Goal: Task Accomplishment & Management: Manage account settings

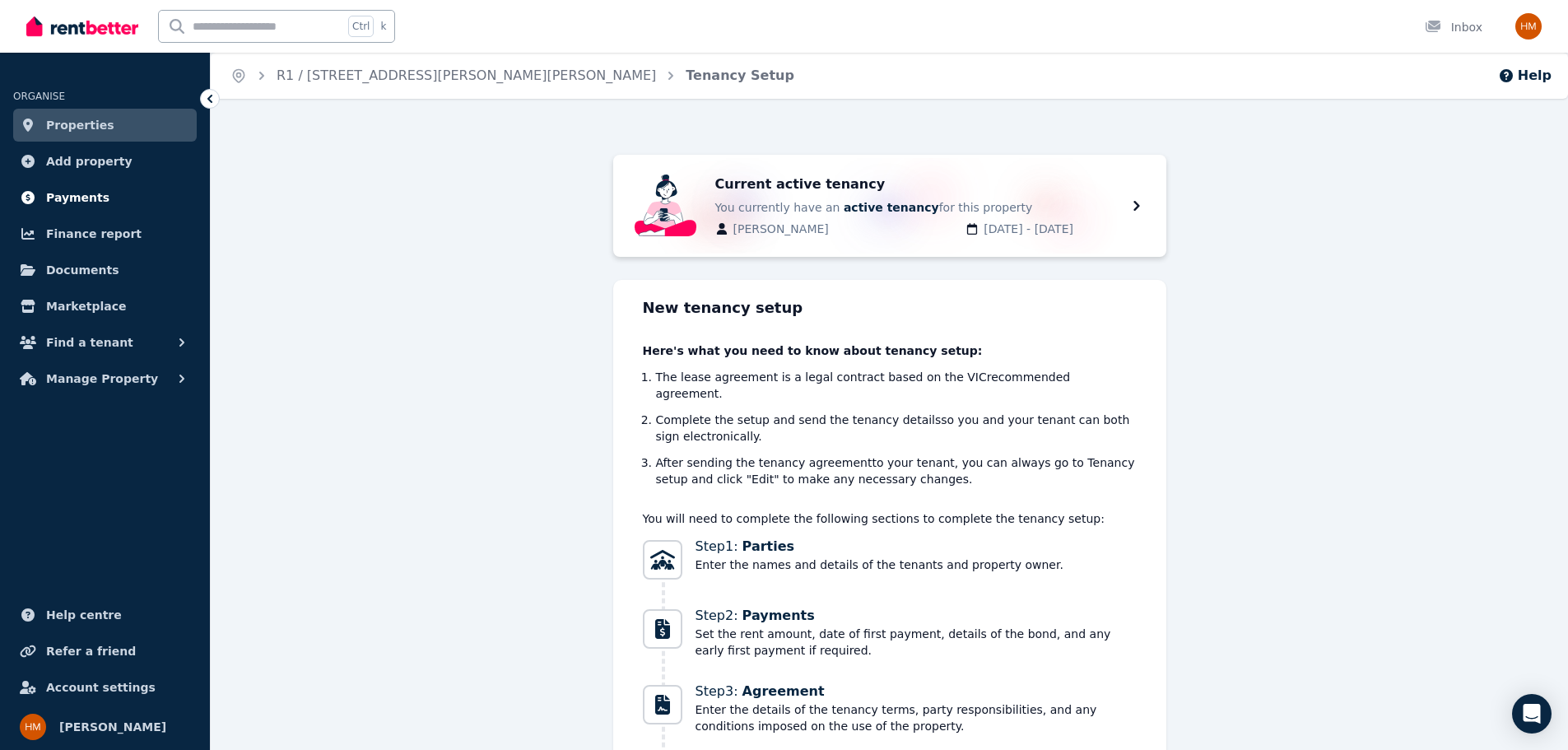
click at [84, 200] on span "Payments" at bounding box center [77, 197] width 63 height 20
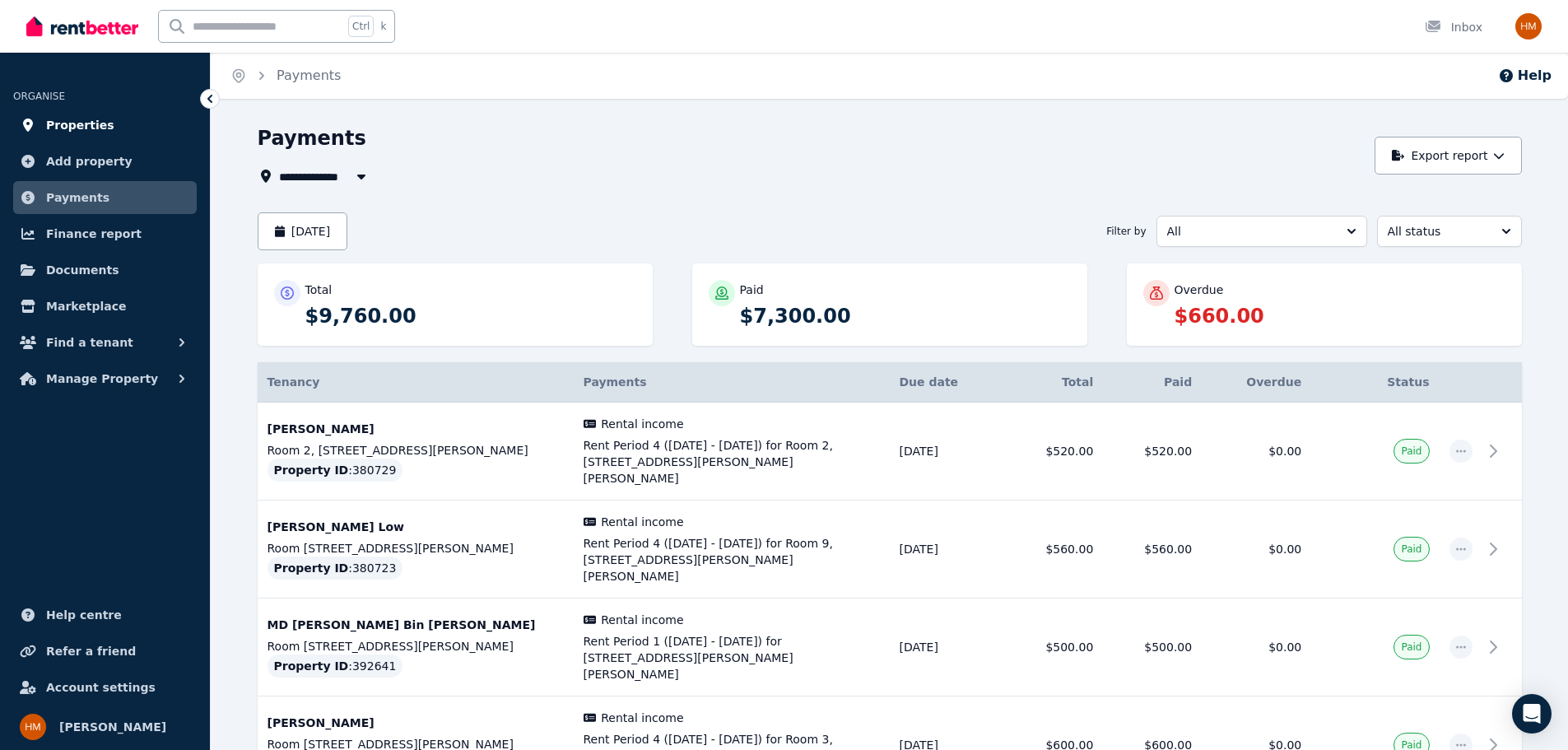
click at [85, 135] on link "Properties" at bounding box center [105, 125] width 183 height 33
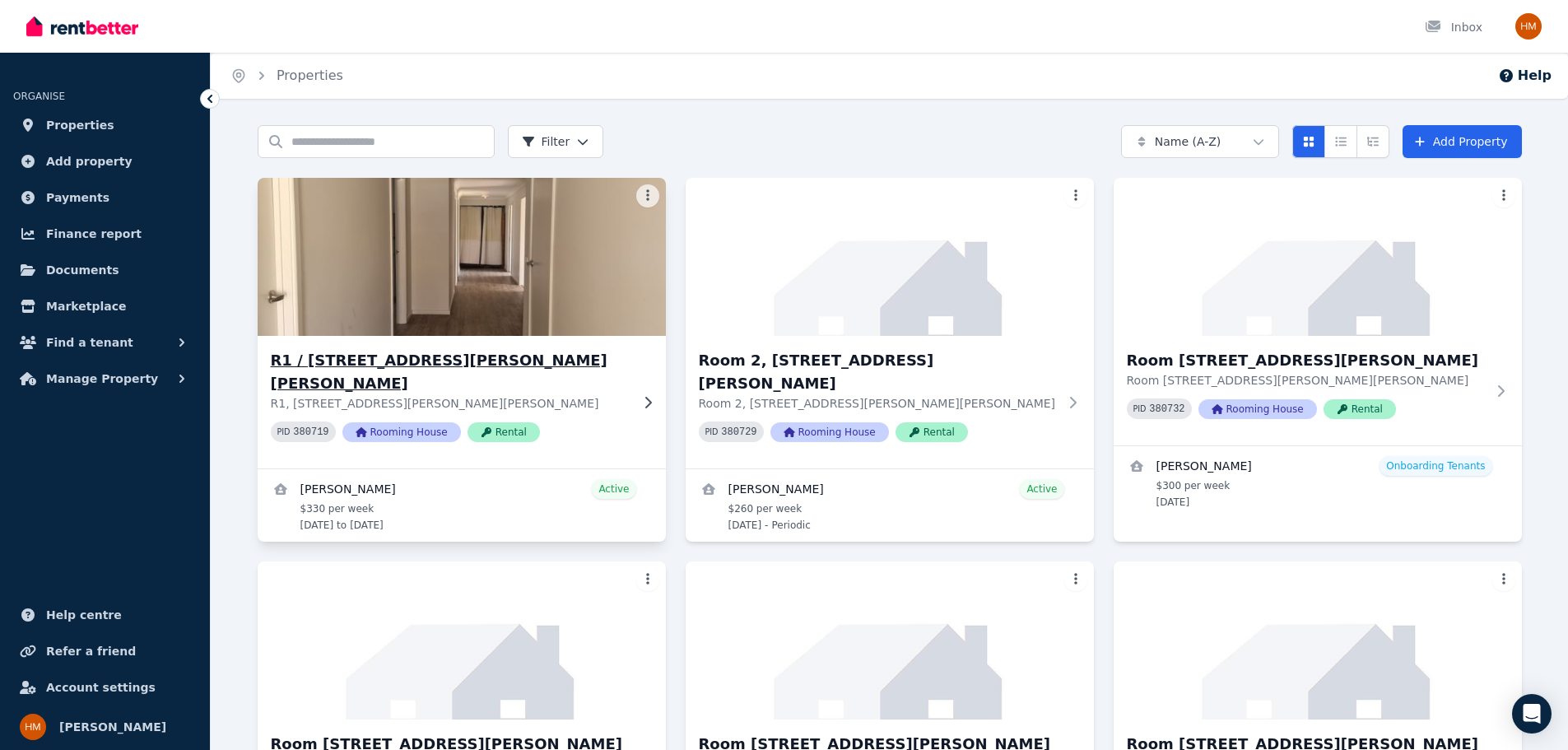
click at [339, 352] on h3 "R1 / [STREET_ADDRESS][PERSON_NAME][PERSON_NAME]" at bounding box center [449, 372] width 359 height 46
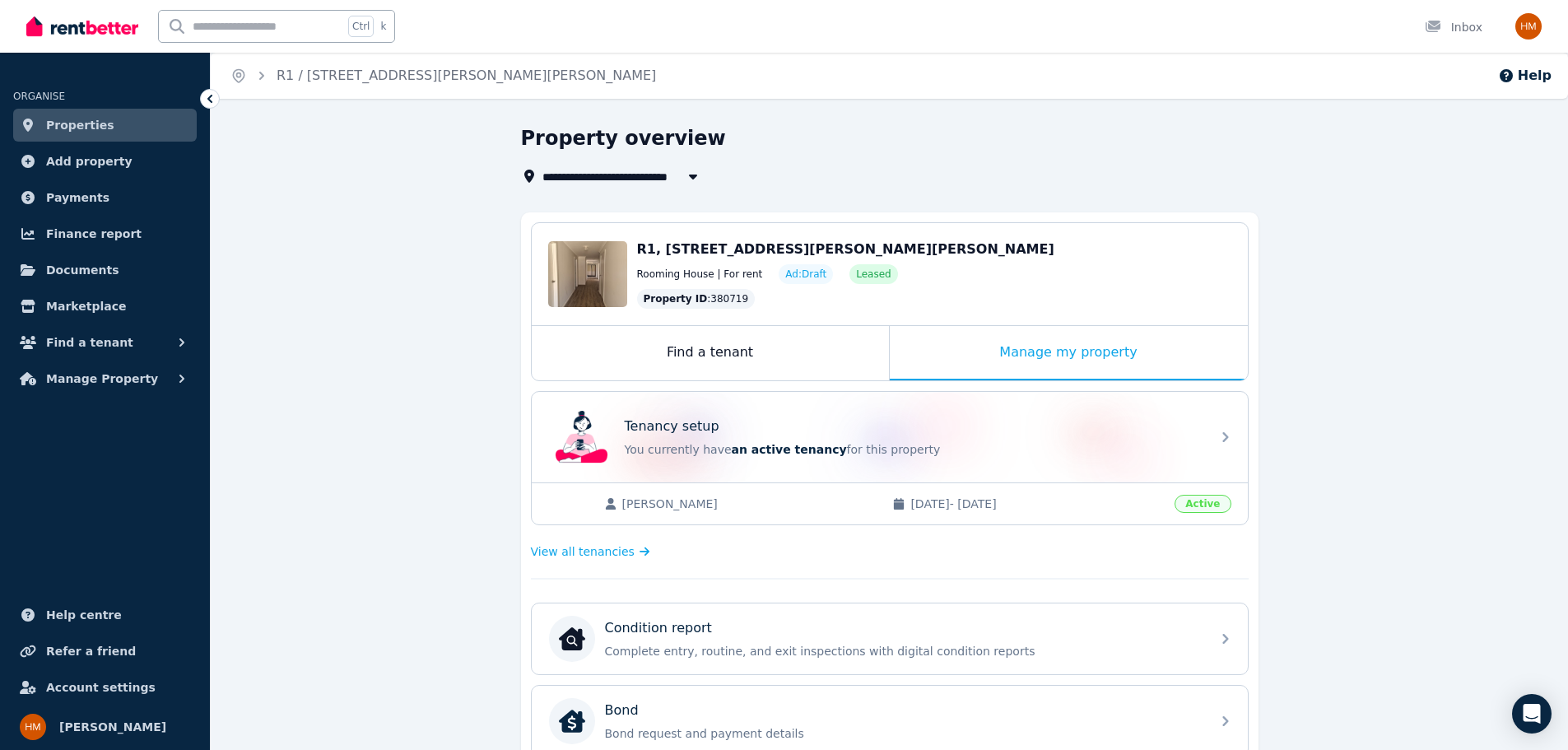
scroll to position [492, 0]
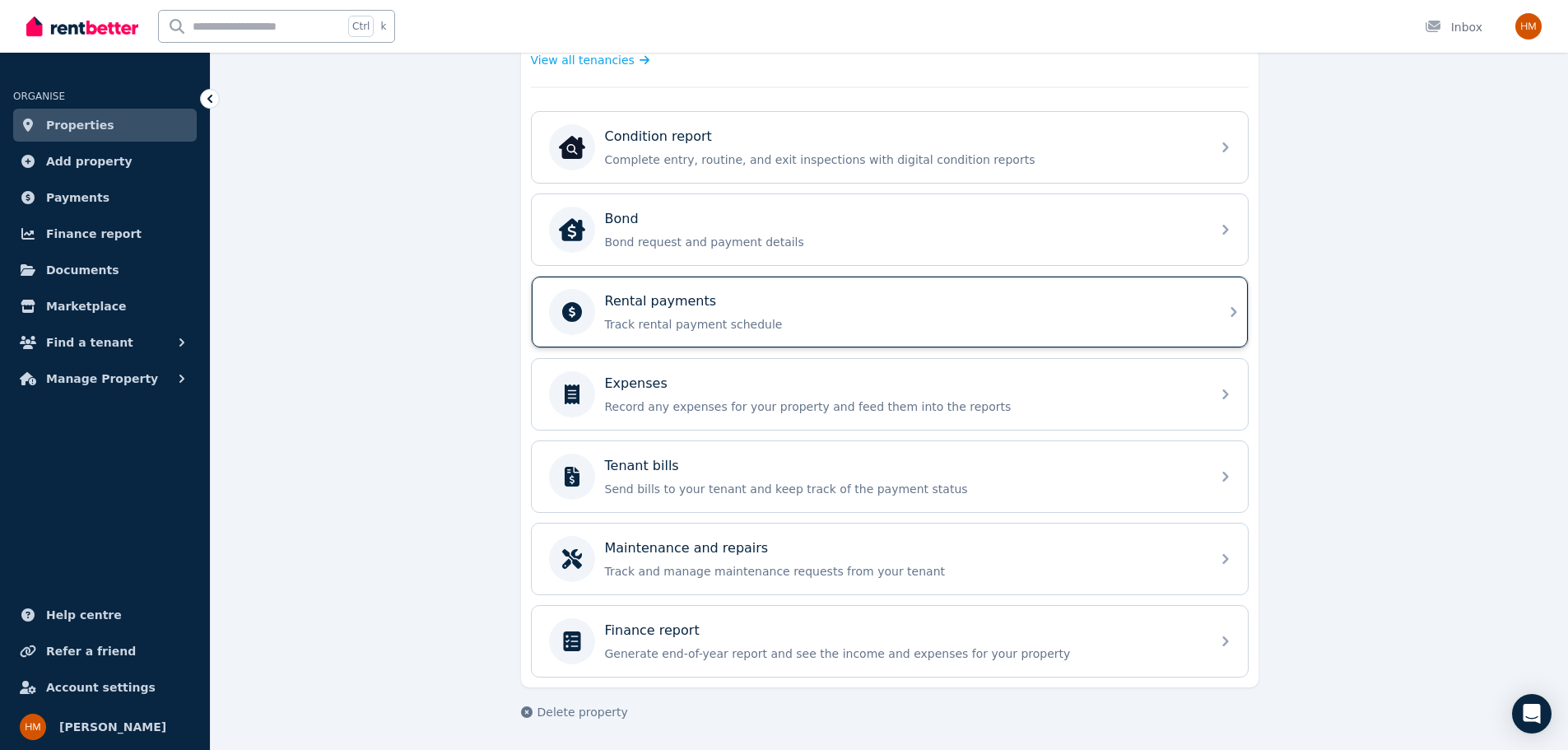
click at [640, 305] on p "Rental payments" at bounding box center [661, 301] width 112 height 20
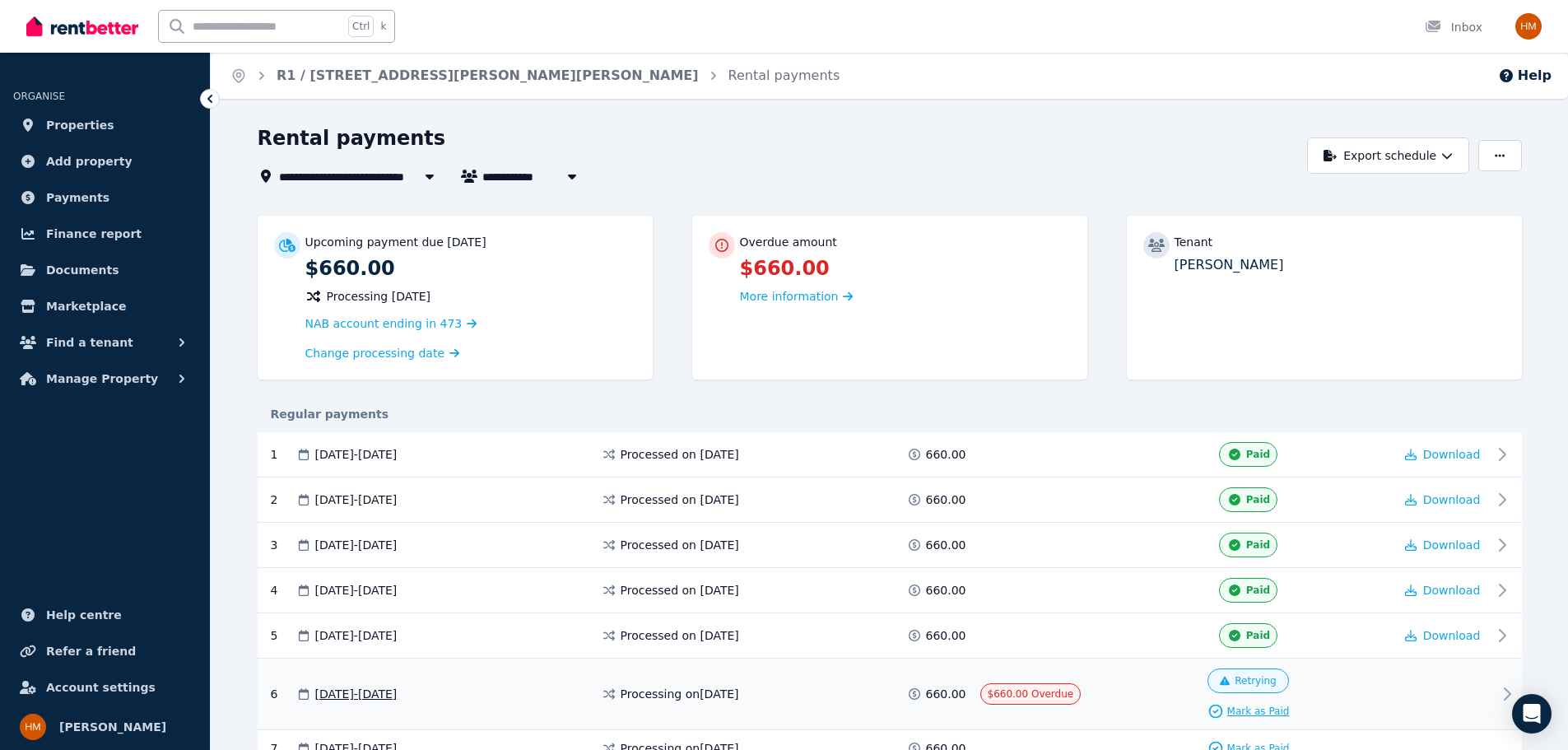
click at [1266, 709] on span "Mark as Paid" at bounding box center [1258, 710] width 62 height 13
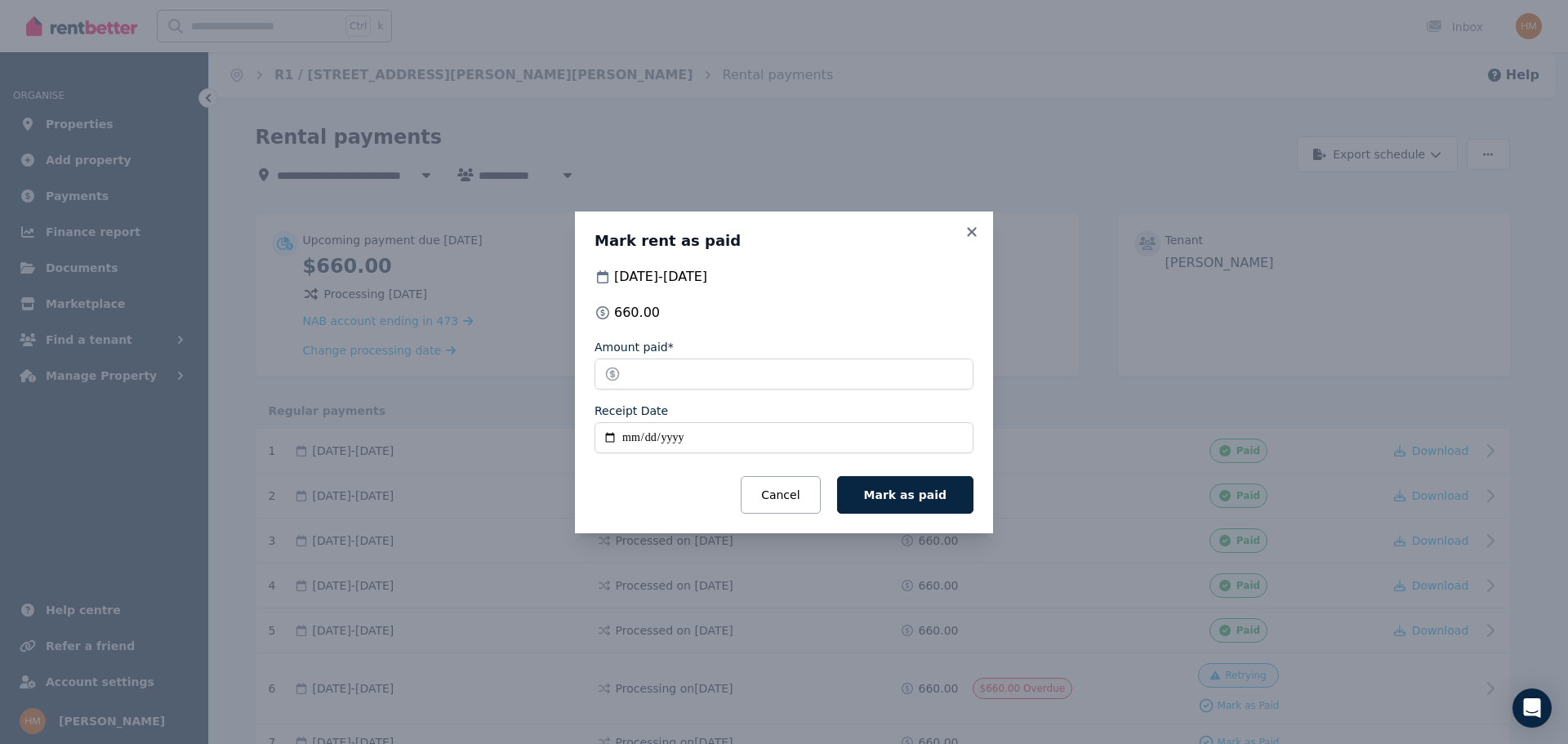
click at [626, 435] on input "Receipt Date" at bounding box center [784, 437] width 379 height 31
type input "**********"
click at [951, 490] on button "Mark as paid" at bounding box center [904, 495] width 136 height 38
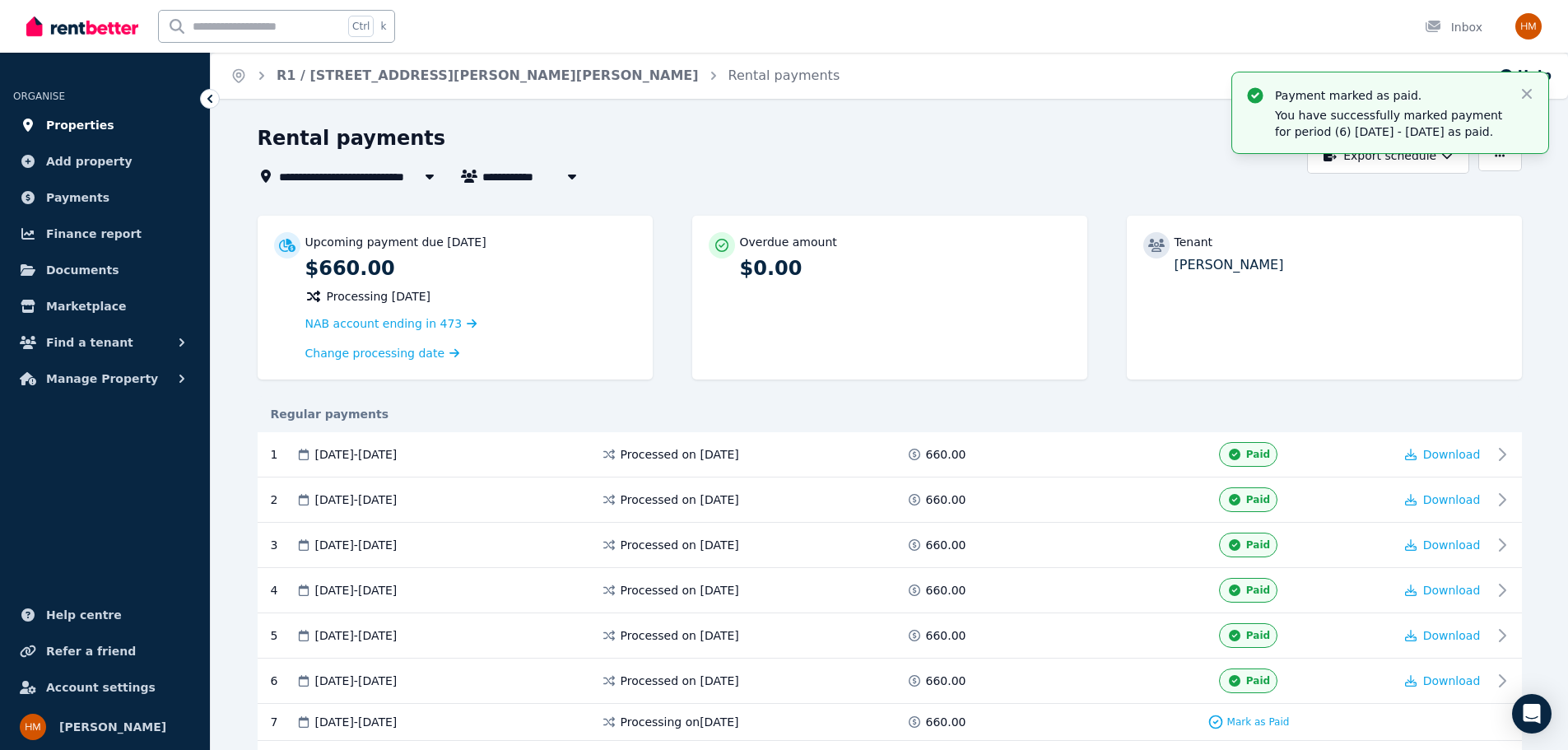
click at [106, 117] on link "Properties" at bounding box center [105, 125] width 183 height 33
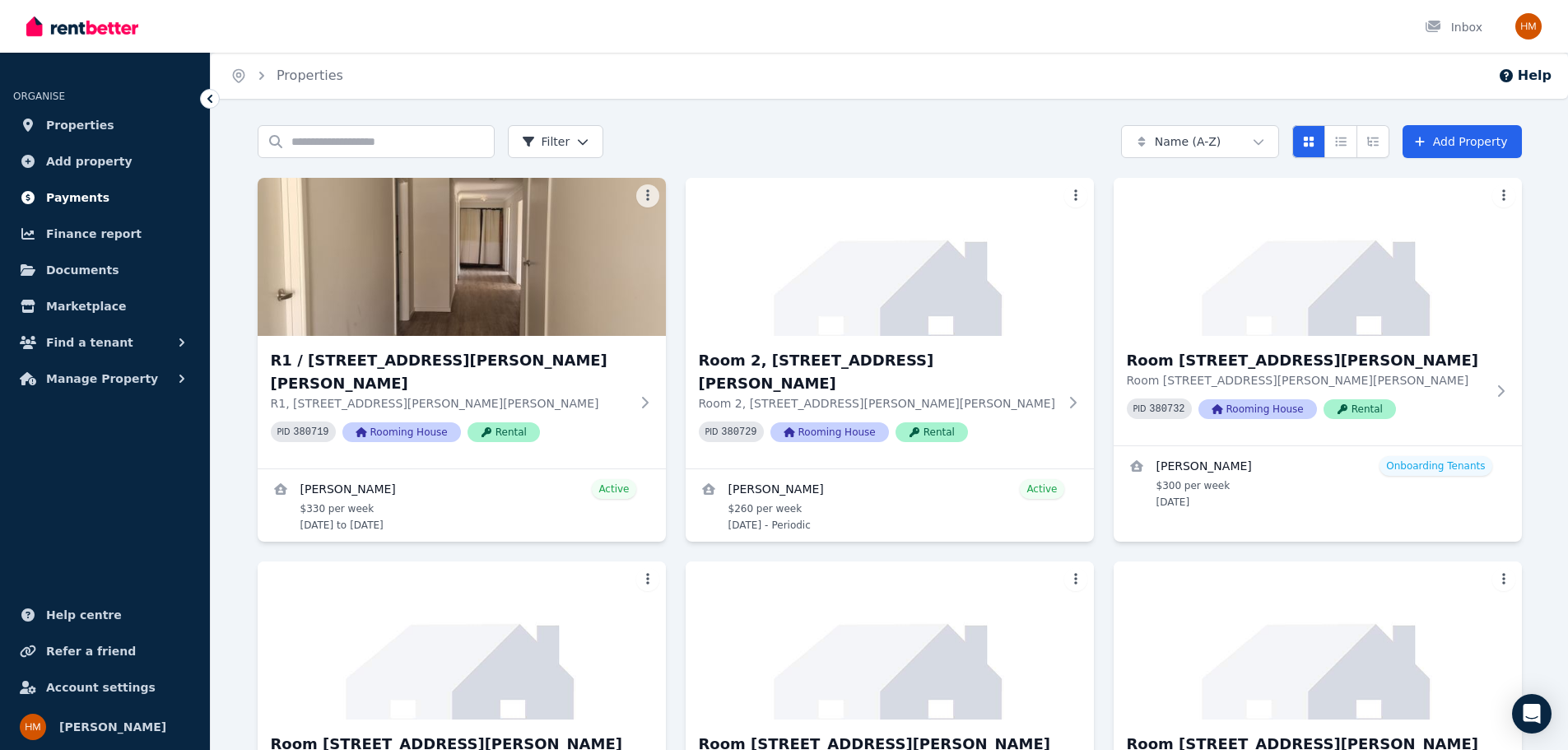
click at [88, 200] on span "Payments" at bounding box center [77, 197] width 63 height 20
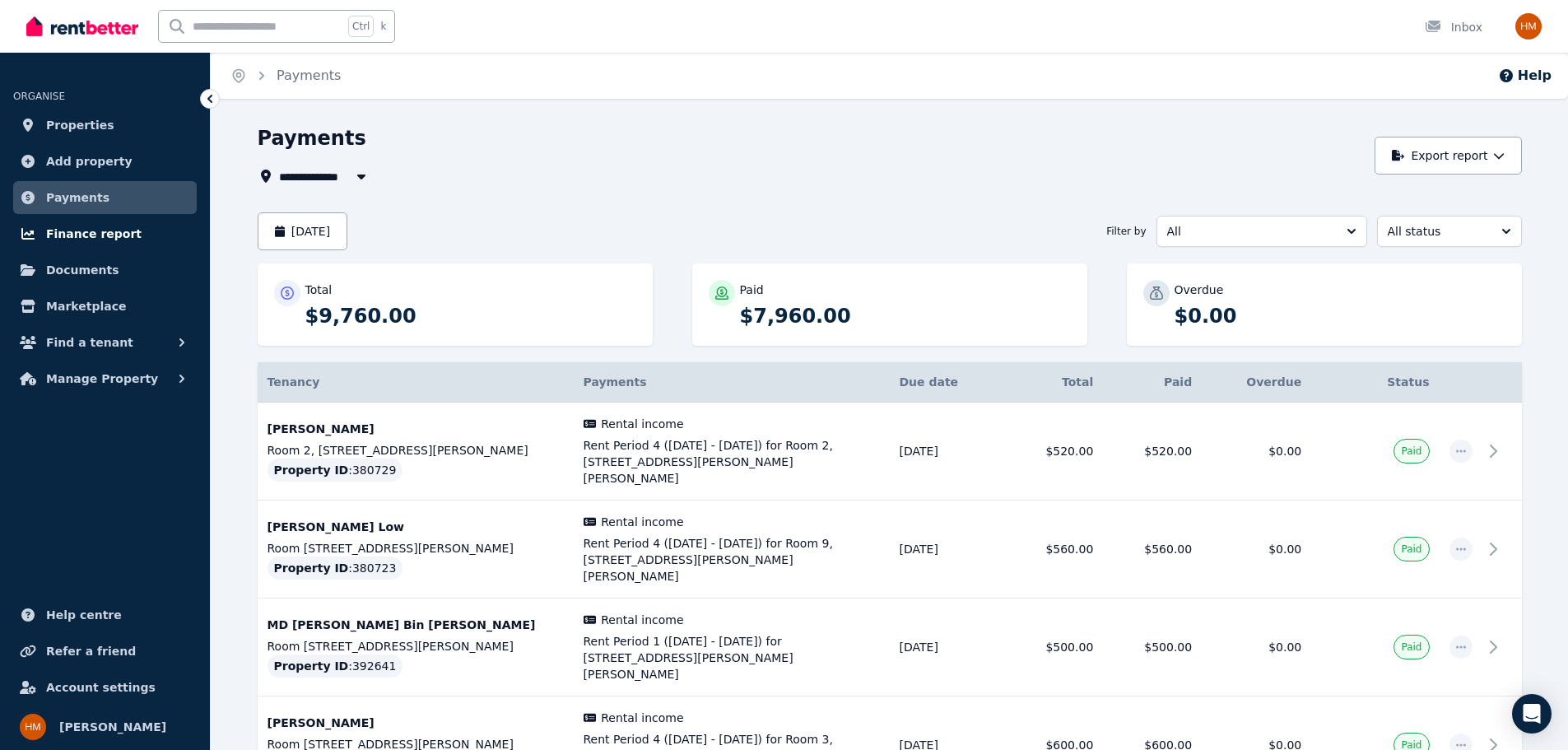
click at [96, 231] on span "Finance report" at bounding box center [93, 233] width 95 height 20
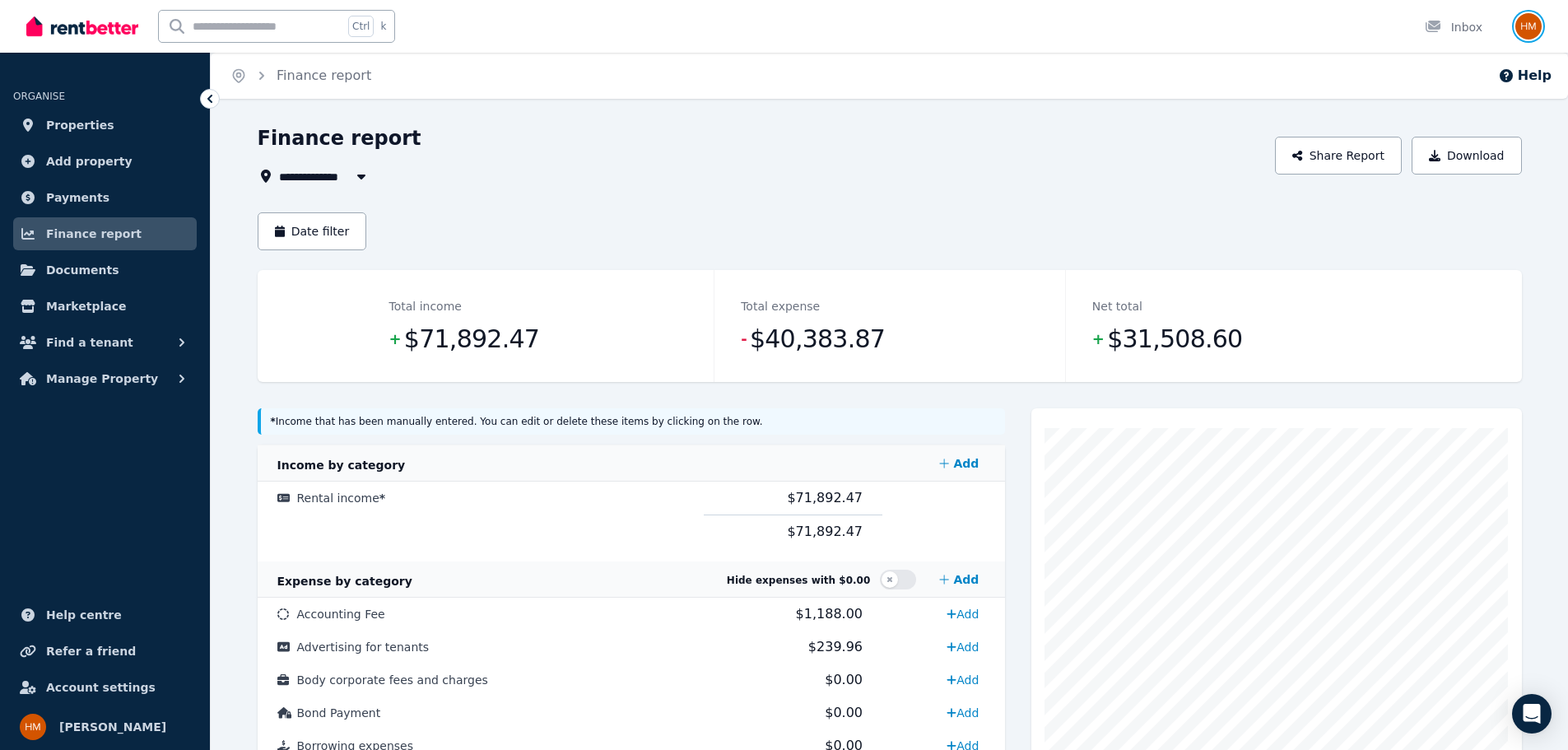
click at [1518, 25] on img "button" at bounding box center [1528, 26] width 26 height 26
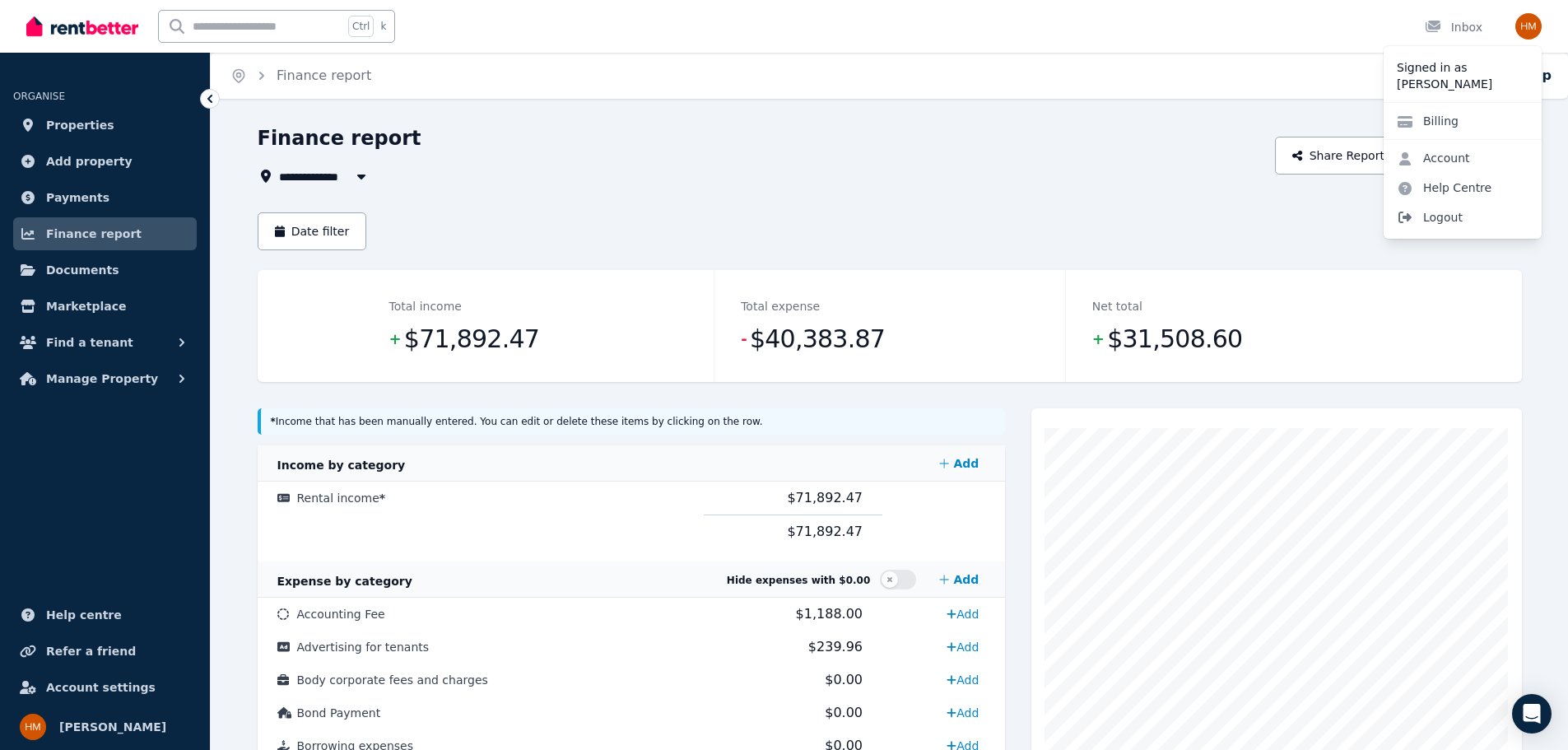
click at [1458, 213] on span "Logout" at bounding box center [1462, 217] width 158 height 29
